Goal: Information Seeking & Learning: Check status

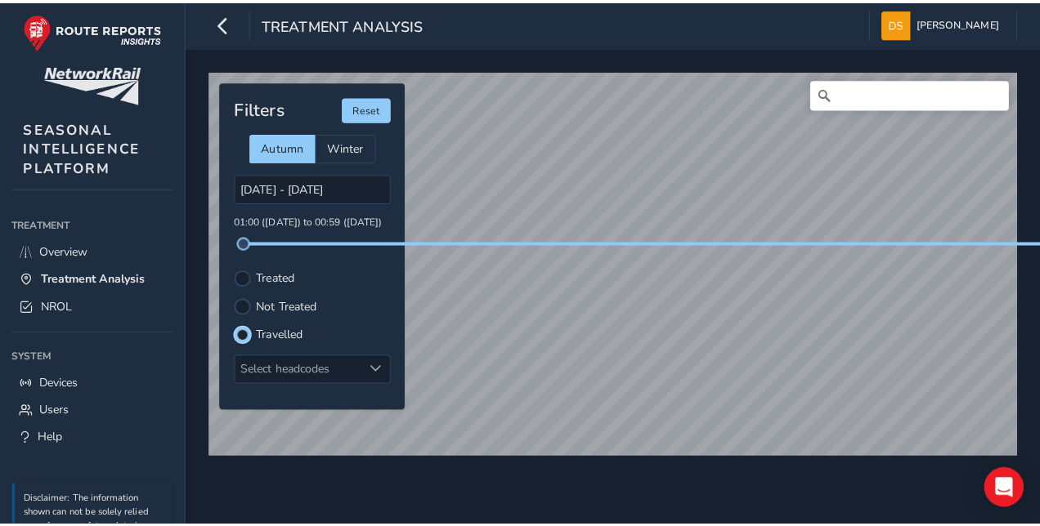
scroll to position [7, 9]
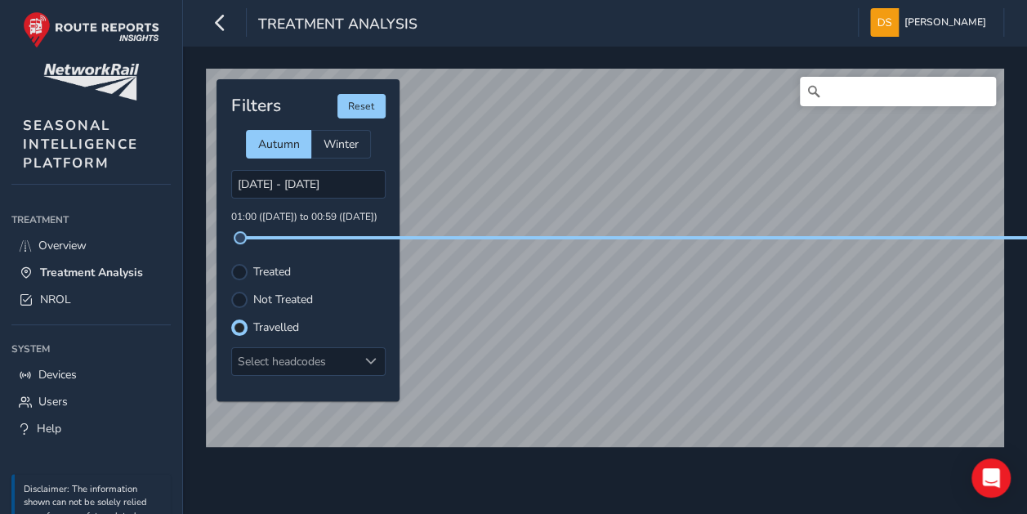
click at [297, 299] on label "Not Treated" at bounding box center [283, 299] width 60 height 11
click at [230, 291] on input "Not Treated" at bounding box center [230, 291] width 0 height 0
click at [281, 327] on label "Travelled" at bounding box center [276, 327] width 46 height 11
click at [230, 319] on input "Travelled" at bounding box center [230, 319] width 0 height 0
click at [677, 467] on div "© Mapbox © OpenStreetMap Improve this map Filters Reset Autumn Winter [DATE] - …" at bounding box center [605, 280] width 844 height 468
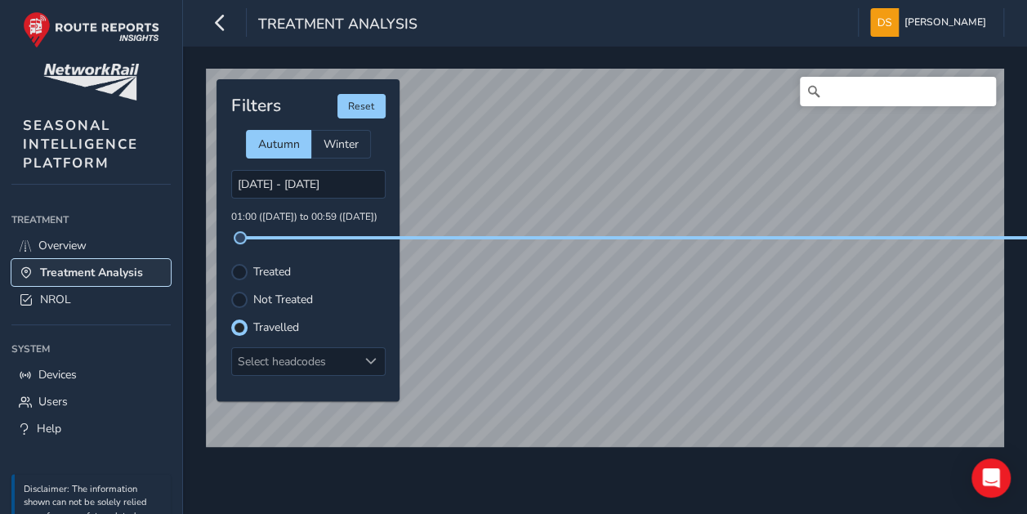
click at [128, 266] on span "Treatment Analysis" at bounding box center [91, 273] width 103 height 16
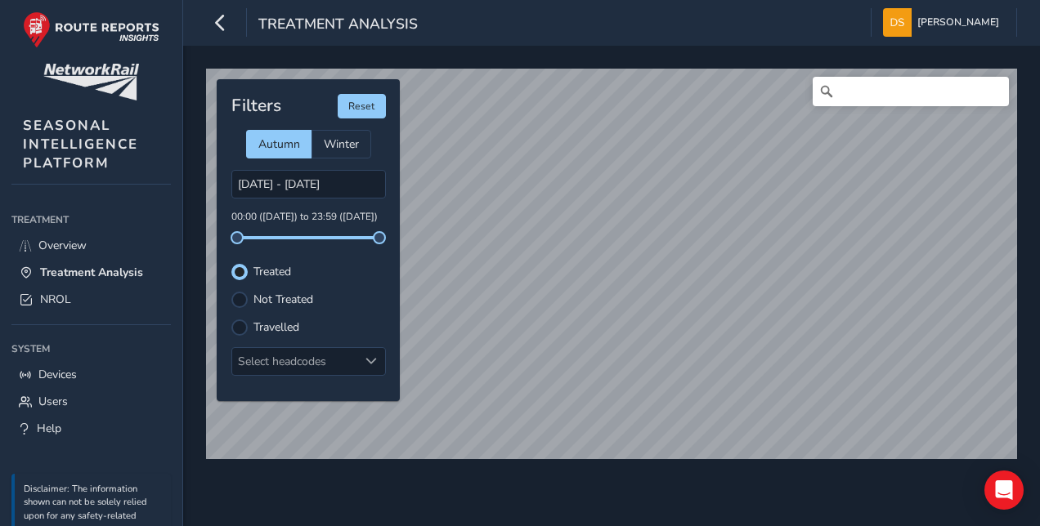
click at [271, 295] on label "Not Treated" at bounding box center [283, 299] width 60 height 11
click at [230, 291] on input "Not Treated" at bounding box center [230, 291] width 0 height 0
click at [280, 266] on label "Treated" at bounding box center [272, 271] width 38 height 11
click at [230, 263] on input "Treated" at bounding box center [230, 263] width 0 height 0
click at [285, 314] on div "Filters Reset Autumn Winter [DATE] - [DATE] 00:00 ([DATE]) to 23:59 ([DATE]) Tr…" at bounding box center [308, 240] width 183 height 322
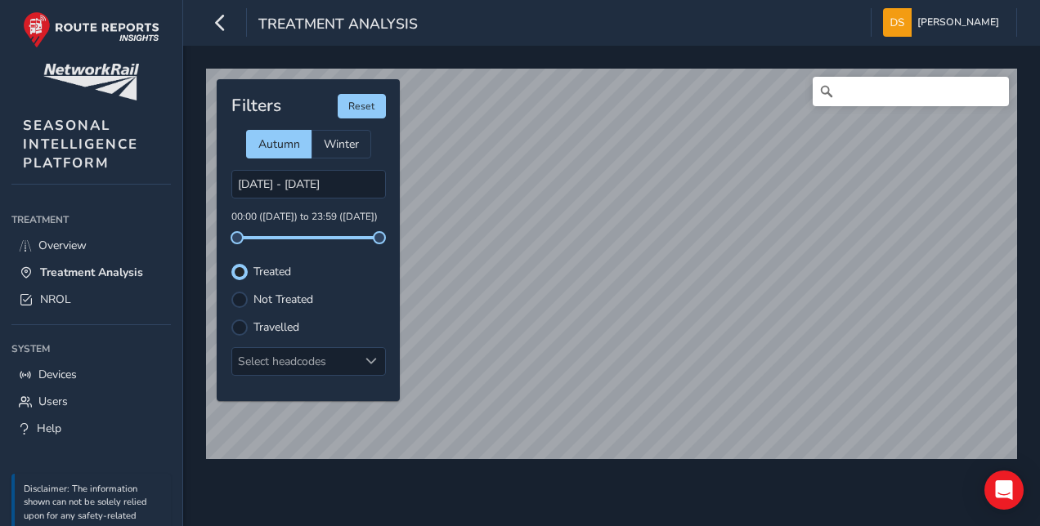
click at [288, 323] on label "Travelled" at bounding box center [276, 327] width 46 height 11
click at [230, 319] on input "Travelled" at bounding box center [230, 319] width 0 height 0
click at [287, 301] on label "Not Treated" at bounding box center [283, 299] width 60 height 11
click at [230, 291] on input "Not Treated" at bounding box center [230, 291] width 0 height 0
click at [277, 275] on label "Treated" at bounding box center [272, 271] width 38 height 11
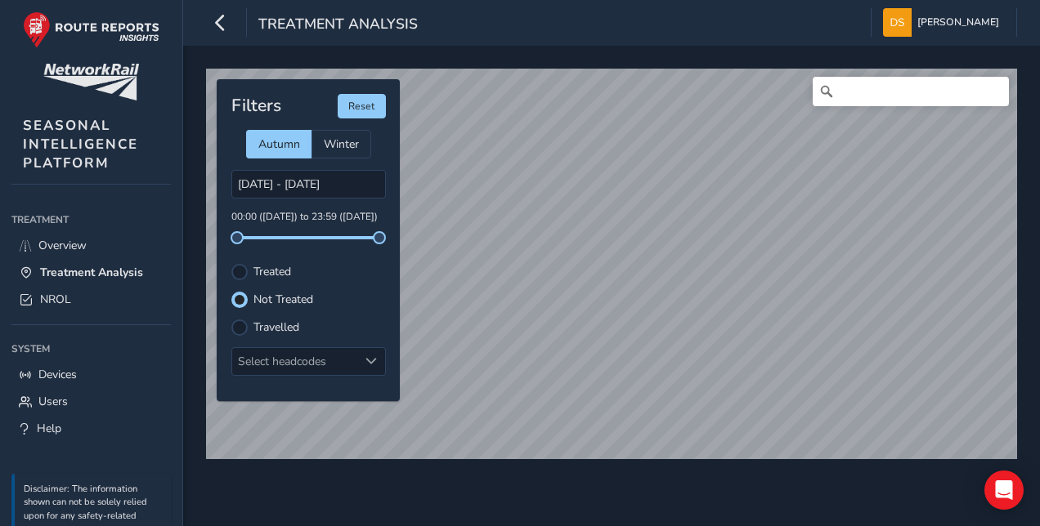
click at [230, 263] on input "Treated" at bounding box center [230, 263] width 0 height 0
click at [288, 323] on label "Travelled" at bounding box center [276, 327] width 46 height 11
click at [230, 319] on input "Travelled" at bounding box center [230, 319] width 0 height 0
